Goal: Obtain resource: Obtain resource

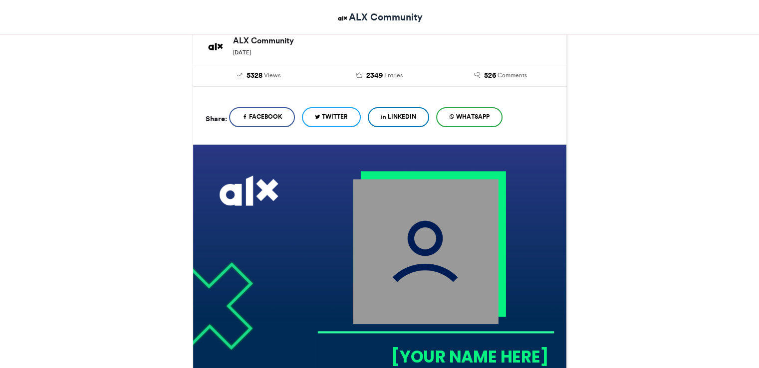
scroll to position [104, 0]
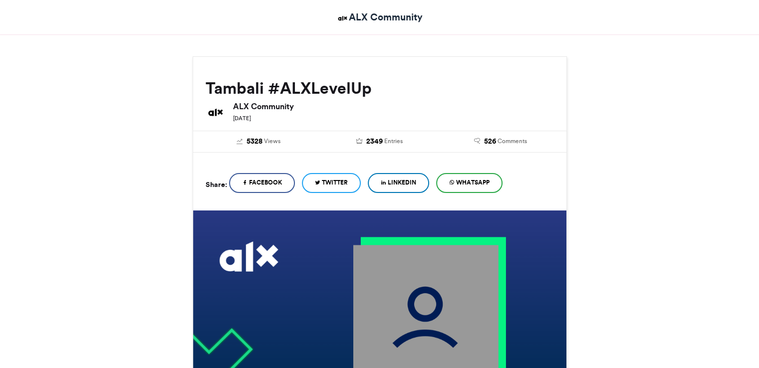
click at [398, 180] on span "LinkedIn" at bounding box center [402, 182] width 28 height 9
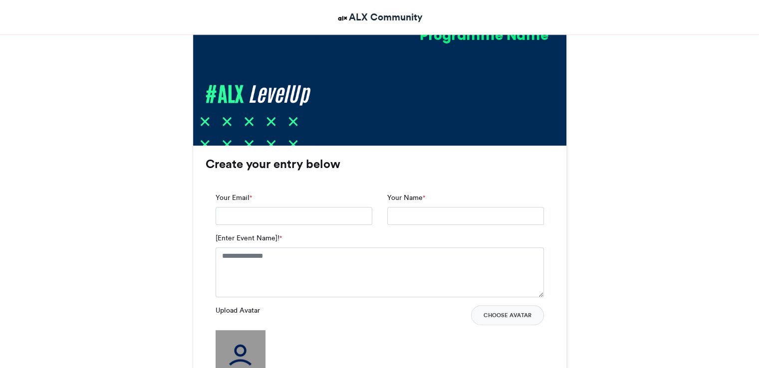
scroll to position [585, 0]
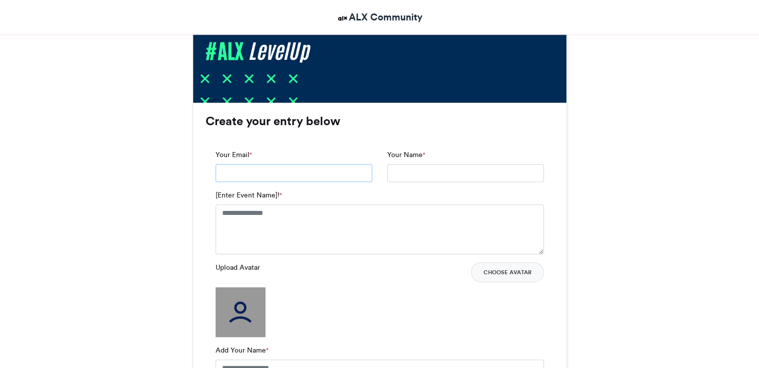
click at [269, 178] on input "Your Email *" at bounding box center [294, 173] width 157 height 18
type input "**********"
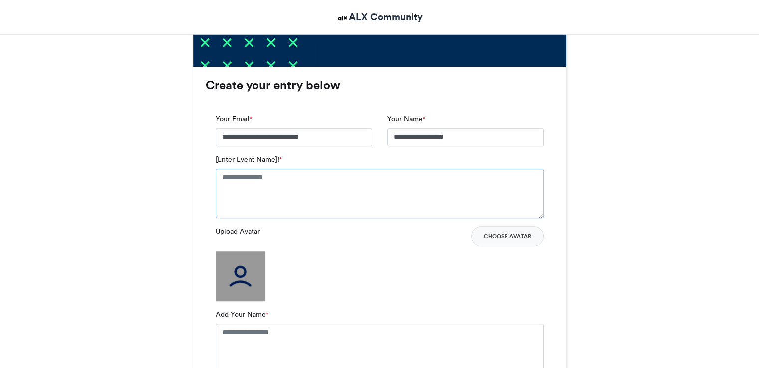
click at [264, 182] on textarea "[Enter Event Name]! *" at bounding box center [380, 194] width 328 height 50
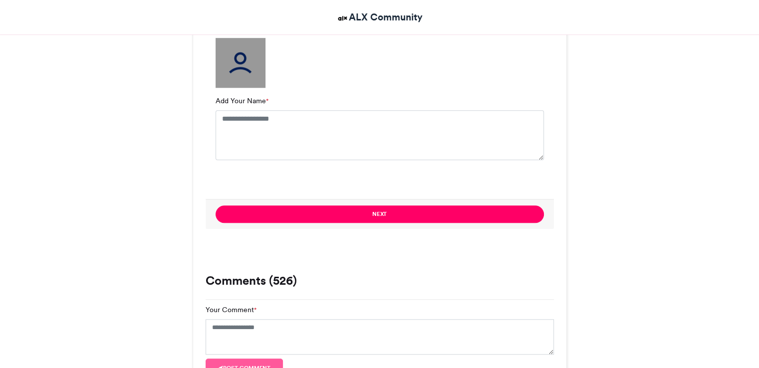
scroll to position [842, 0]
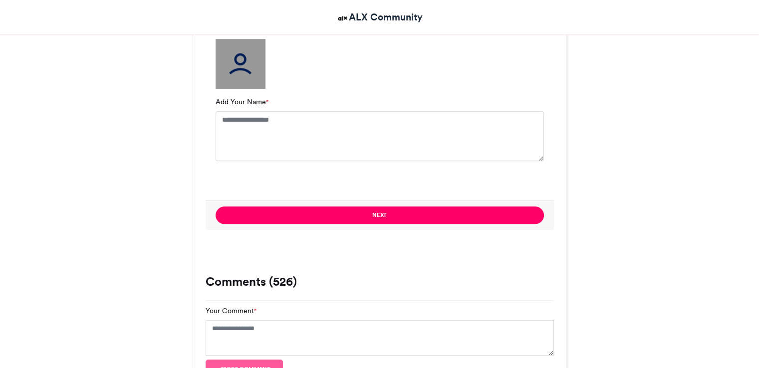
type textarea "**********"
click at [252, 71] on img at bounding box center [241, 64] width 50 height 50
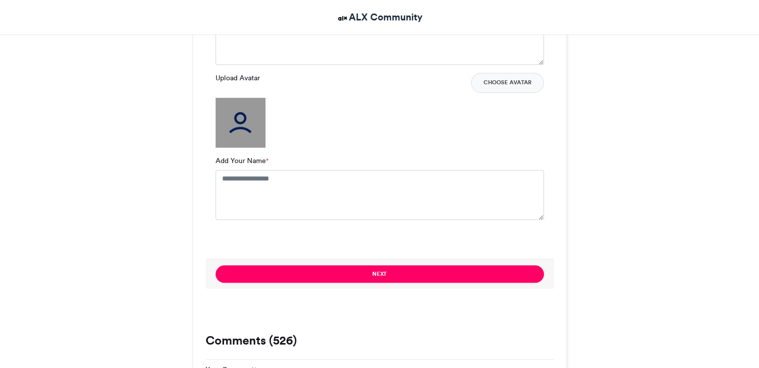
scroll to position [781, 0]
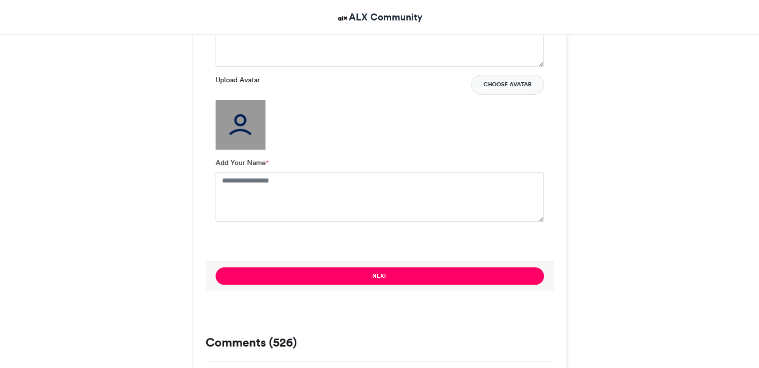
click at [507, 90] on button "Choose Avatar" at bounding box center [507, 85] width 73 height 20
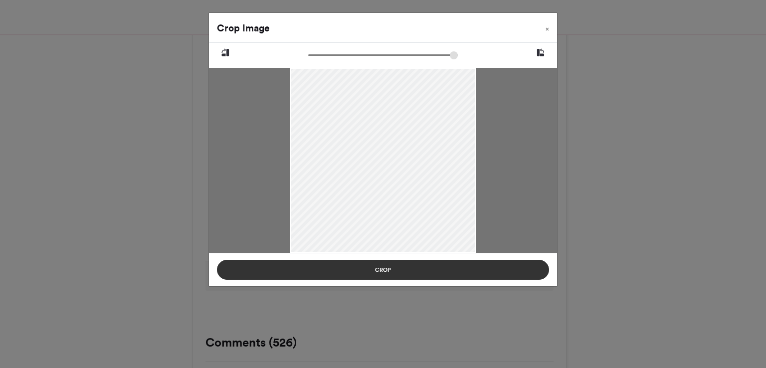
click at [384, 272] on button "Crop" at bounding box center [383, 270] width 332 height 20
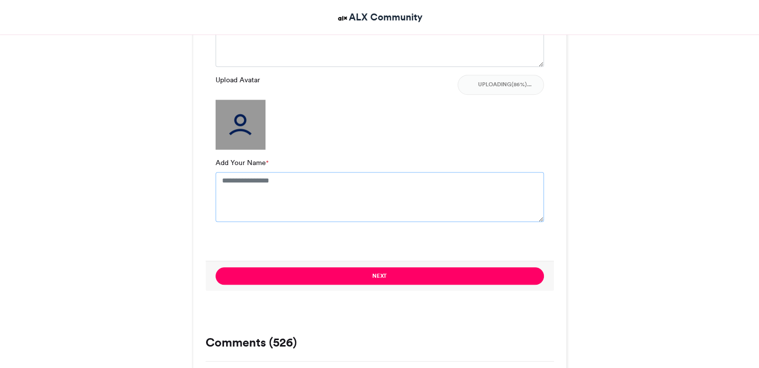
click at [314, 184] on textarea "Add Your Name *" at bounding box center [380, 197] width 328 height 50
type textarea "**********"
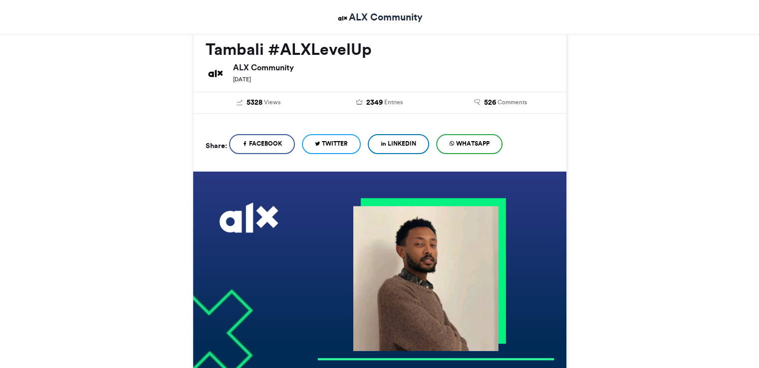
scroll to position [147, 0]
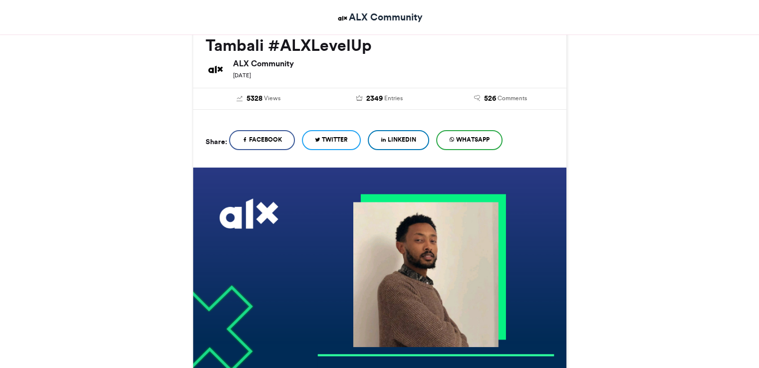
click at [404, 140] on span "LinkedIn" at bounding box center [402, 139] width 28 height 9
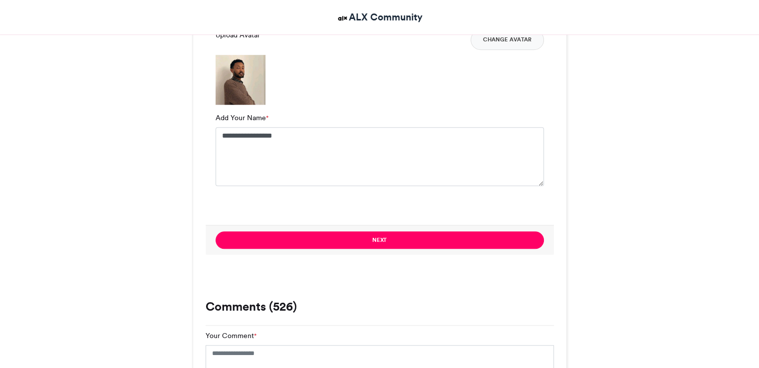
scroll to position [987, 0]
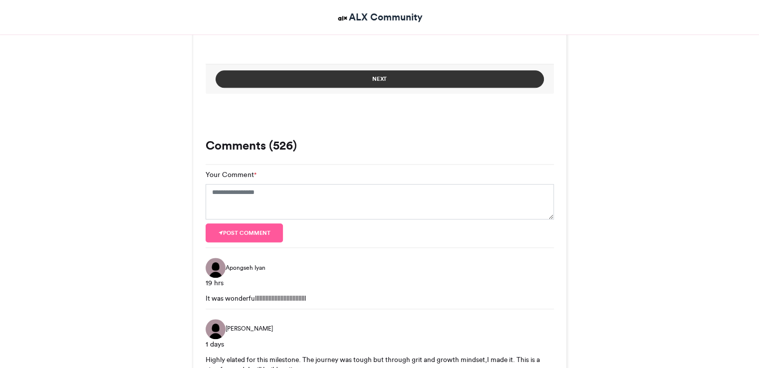
click at [349, 79] on button "Next" at bounding box center [380, 78] width 328 height 17
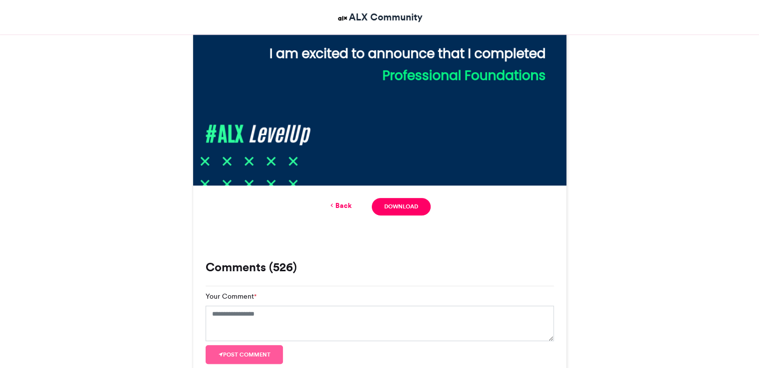
scroll to position [503, 0]
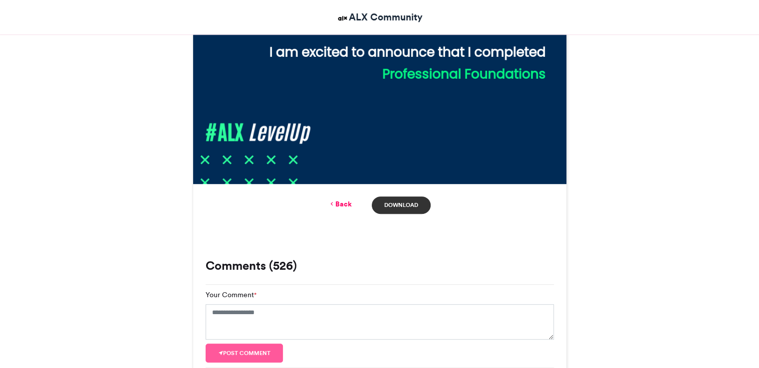
click at [405, 204] on link "Download" at bounding box center [401, 205] width 58 height 17
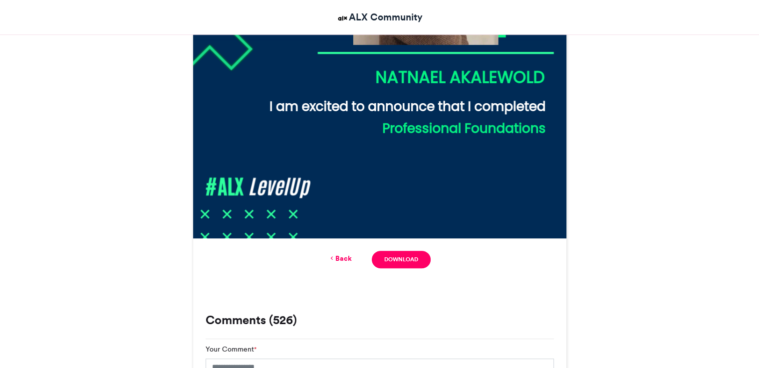
scroll to position [340, 0]
